Goal: Transaction & Acquisition: Purchase product/service

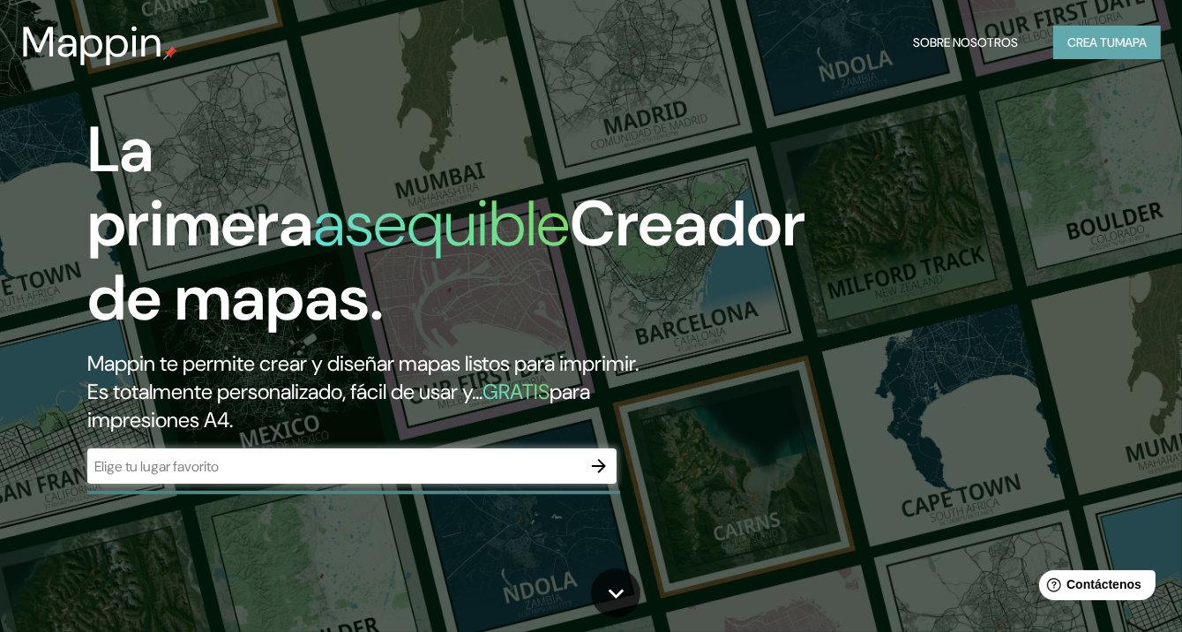
click at [1112, 47] on font "Crea tu" at bounding box center [1092, 42] width 48 height 16
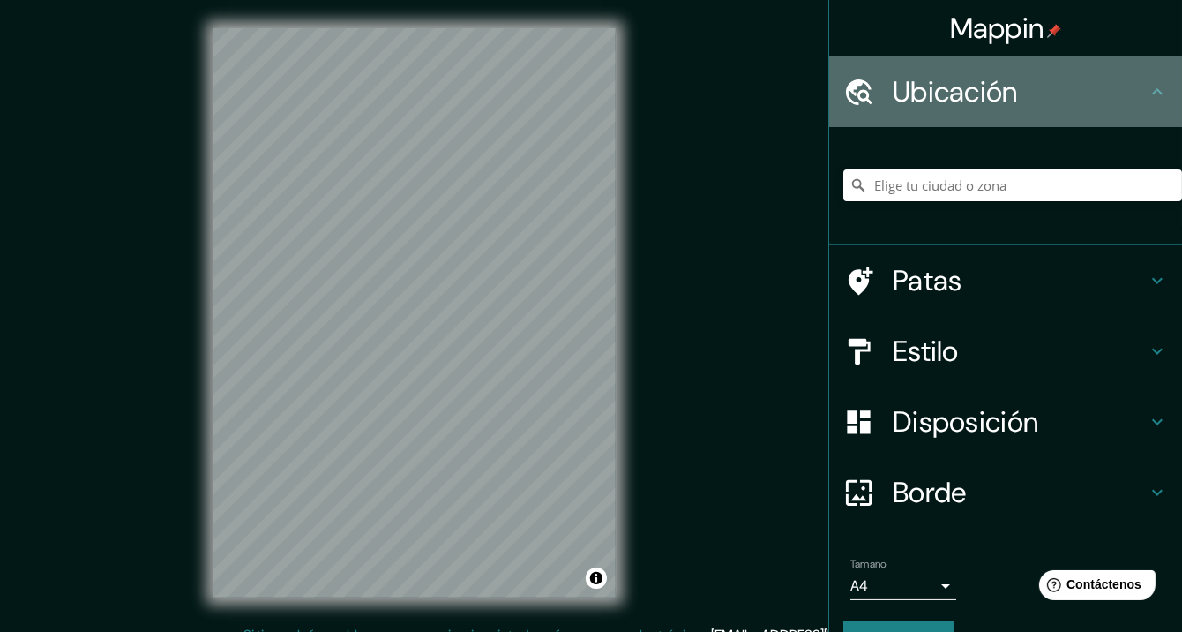
click at [923, 94] on font "Ubicación" at bounding box center [955, 91] width 125 height 37
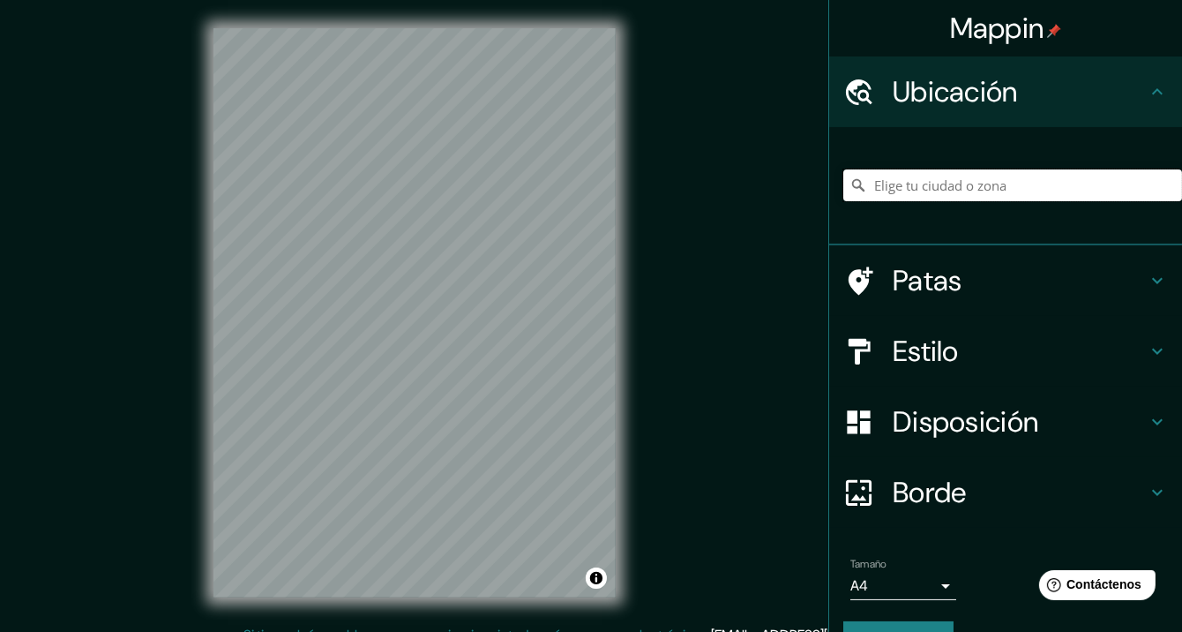
click at [1000, 180] on input "Elige tu ciudad o zona" at bounding box center [1013, 185] width 339 height 32
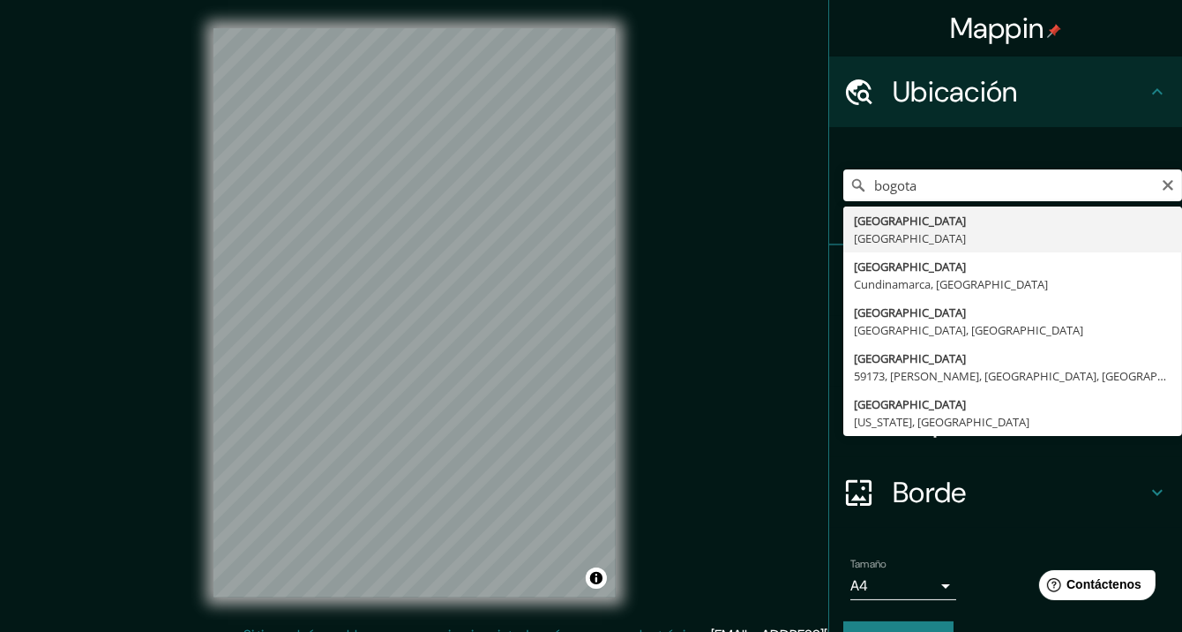
type input "[GEOGRAPHIC_DATA], [GEOGRAPHIC_DATA]"
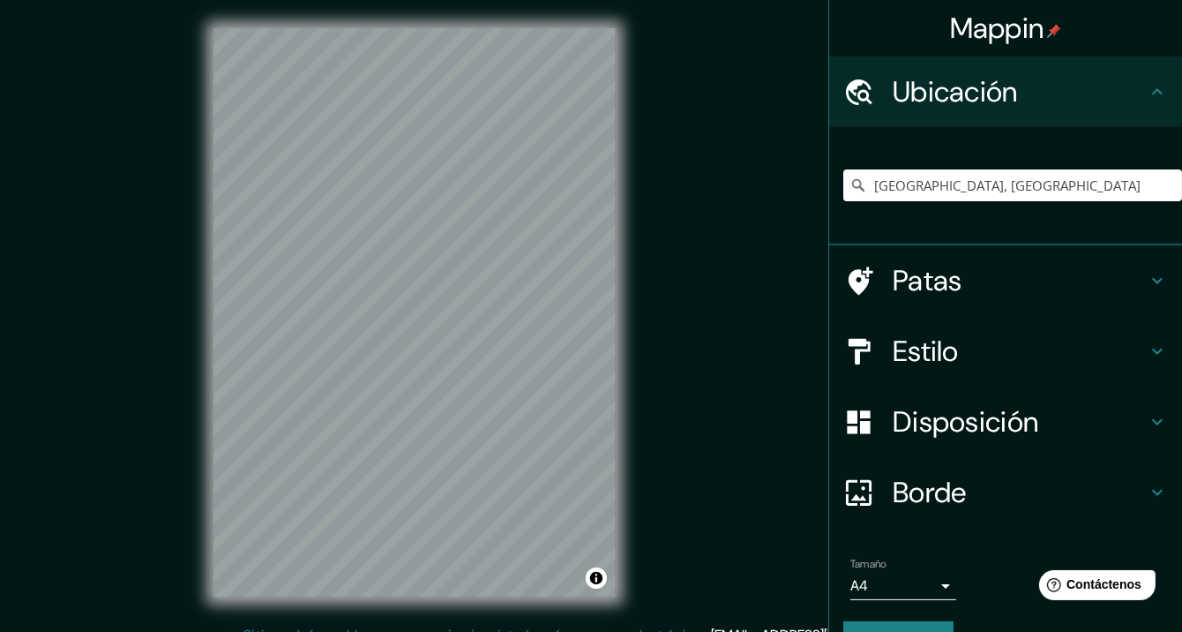
click at [978, 334] on h4 "Estilo" at bounding box center [1020, 351] width 254 height 35
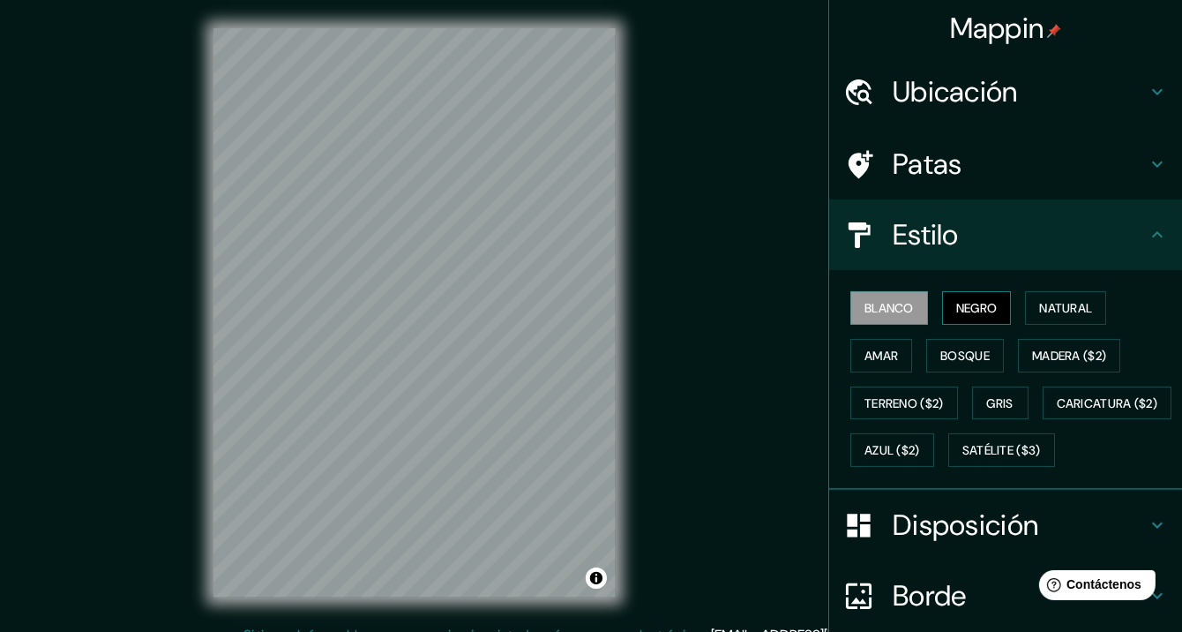
click at [962, 309] on font "Negro" at bounding box center [977, 308] width 41 height 16
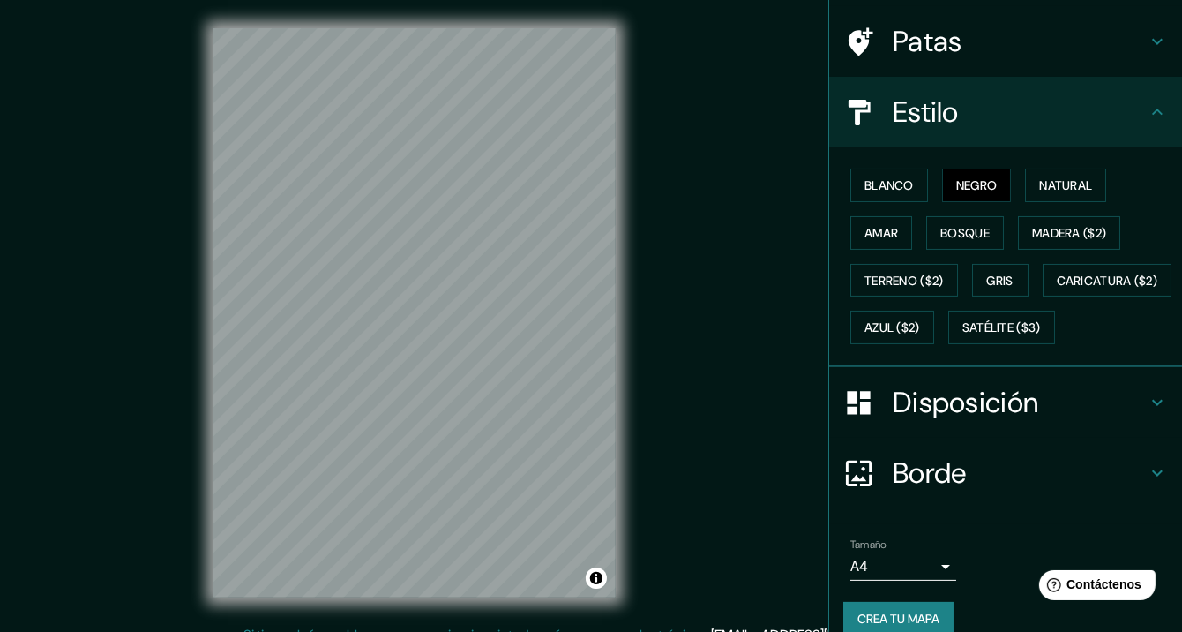
scroll to position [176, 0]
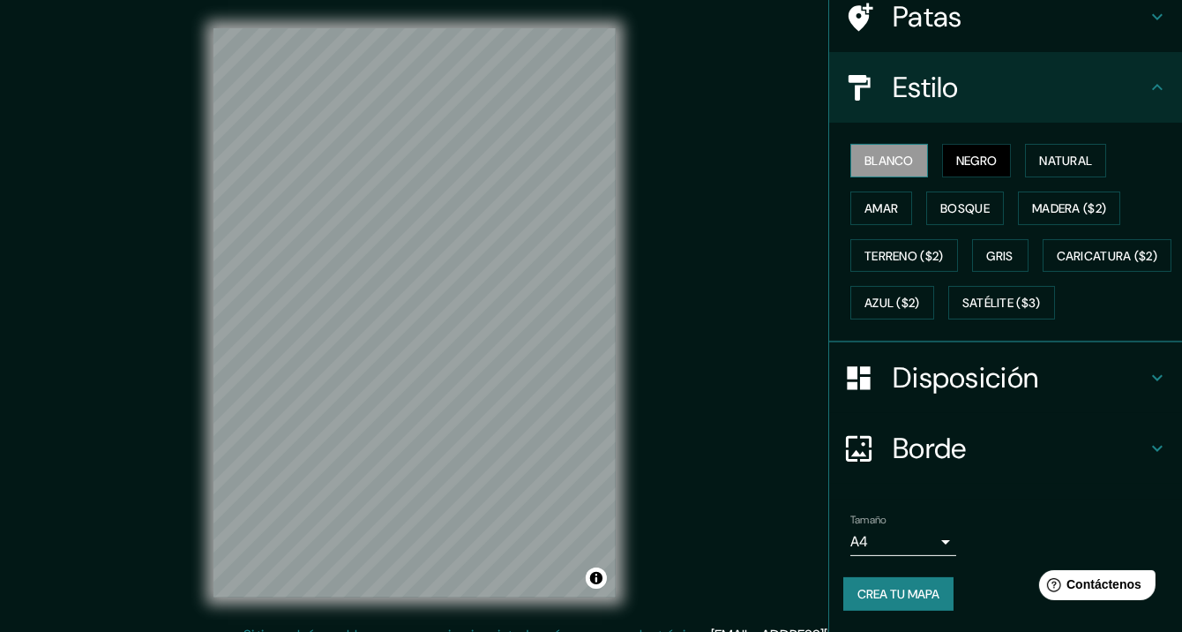
click at [879, 153] on font "Blanco" at bounding box center [889, 161] width 49 height 16
click at [957, 149] on font "Negro" at bounding box center [977, 160] width 41 height 23
click at [976, 451] on h4 "Borde" at bounding box center [1020, 448] width 254 height 35
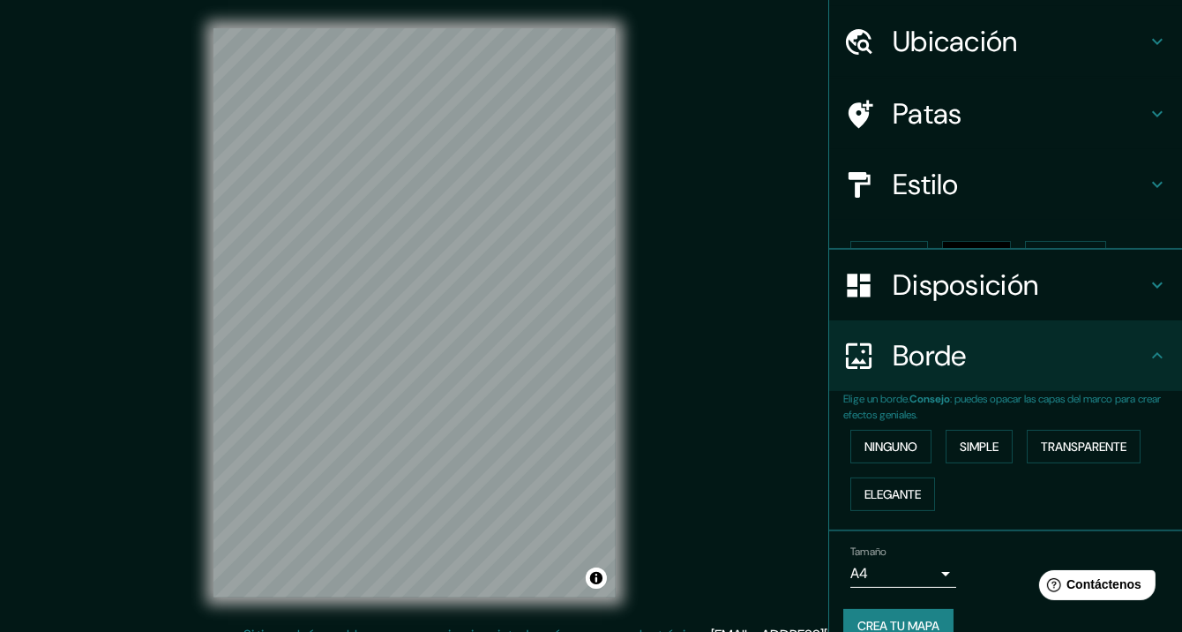
scroll to position [50, 0]
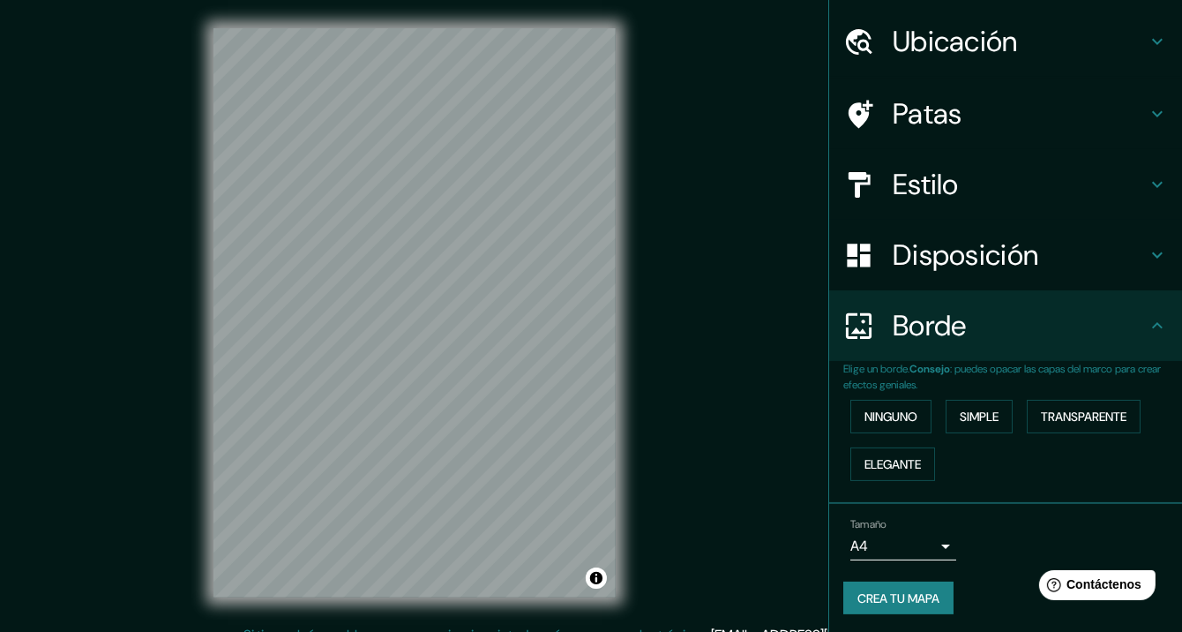
click at [945, 275] on div "Disposición" at bounding box center [1006, 255] width 353 height 71
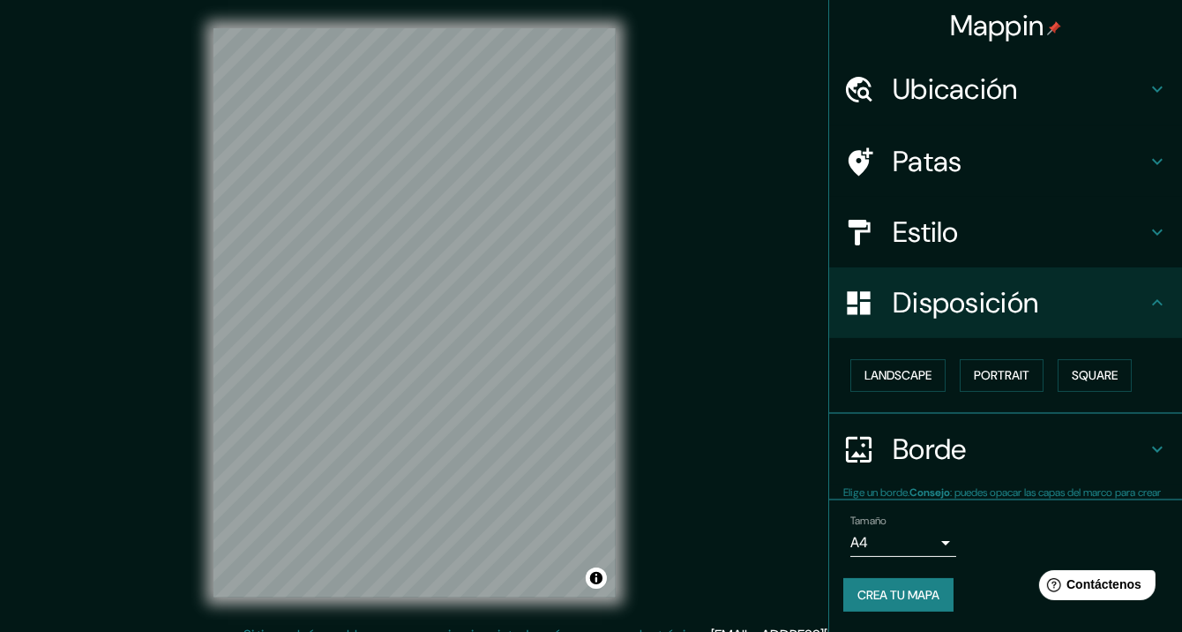
scroll to position [2, 0]
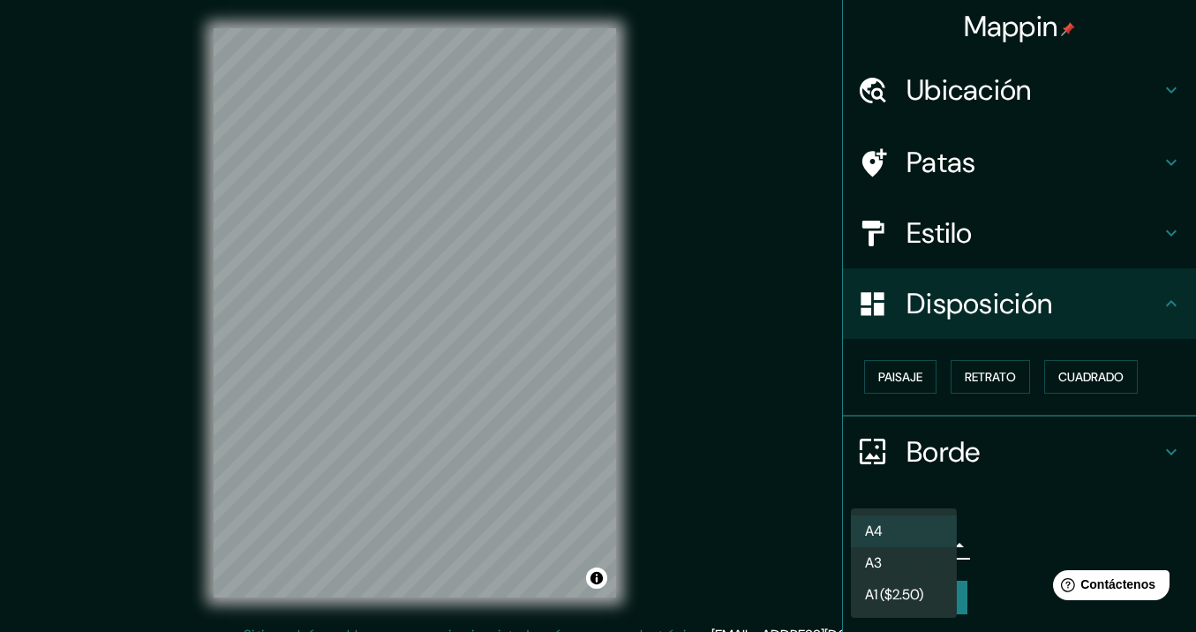
click at [899, 532] on body "Mappin Ubicación [GEOGRAPHIC_DATA], [GEOGRAPHIC_DATA] Patas Estilo Disposición …" at bounding box center [598, 316] width 1196 height 632
click at [908, 528] on li "A4" at bounding box center [904, 531] width 106 height 33
click at [905, 543] on body "Mappin Ubicación [GEOGRAPHIC_DATA], [GEOGRAPHIC_DATA] Patas Estilo Disposición …" at bounding box center [598, 316] width 1196 height 632
click at [887, 611] on li "A1 ($2.50)" at bounding box center [904, 597] width 106 height 33
type input "a3"
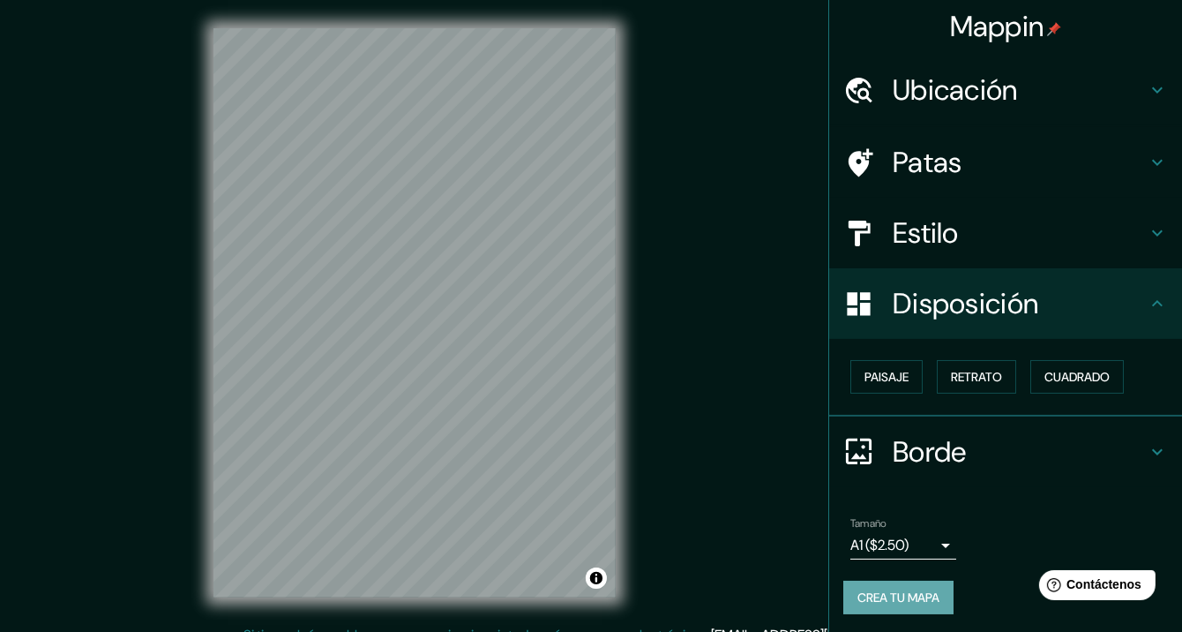
click at [894, 594] on font "Crea tu mapa" at bounding box center [899, 597] width 82 height 16
